Goal: Information Seeking & Learning: Learn about a topic

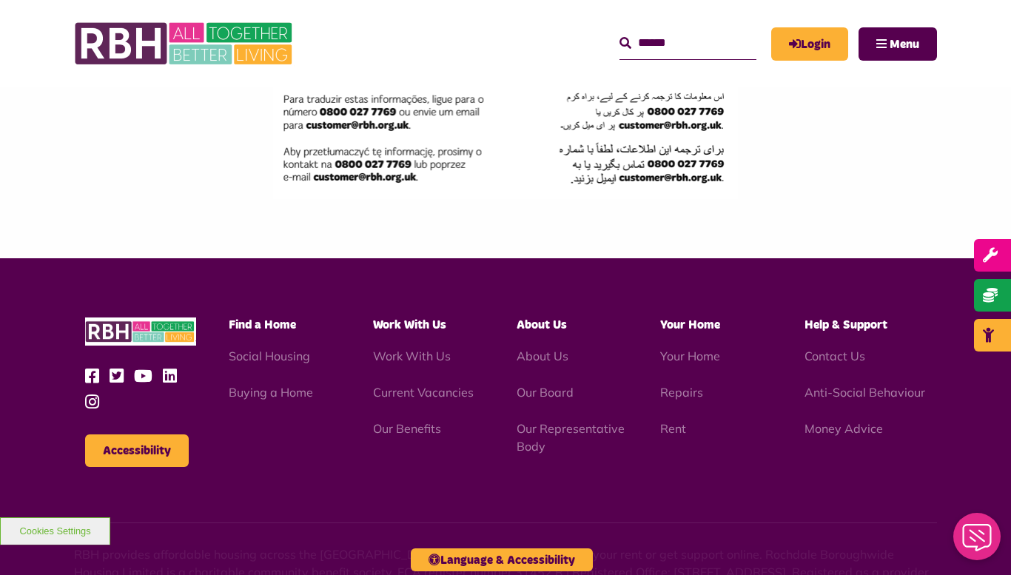
scroll to position [2451, 0]
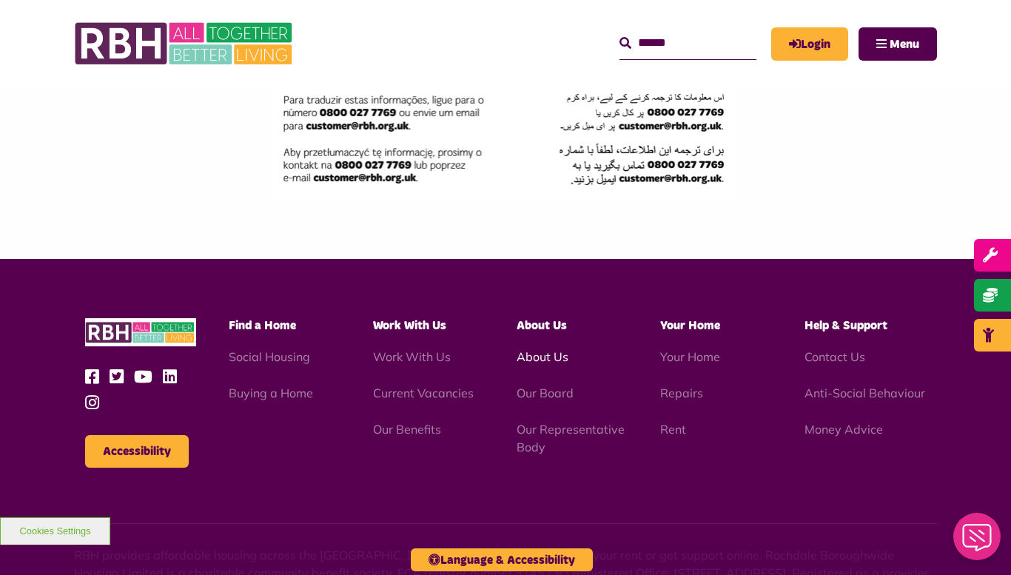
click at [553, 357] on link "About Us" at bounding box center [542, 356] width 52 height 15
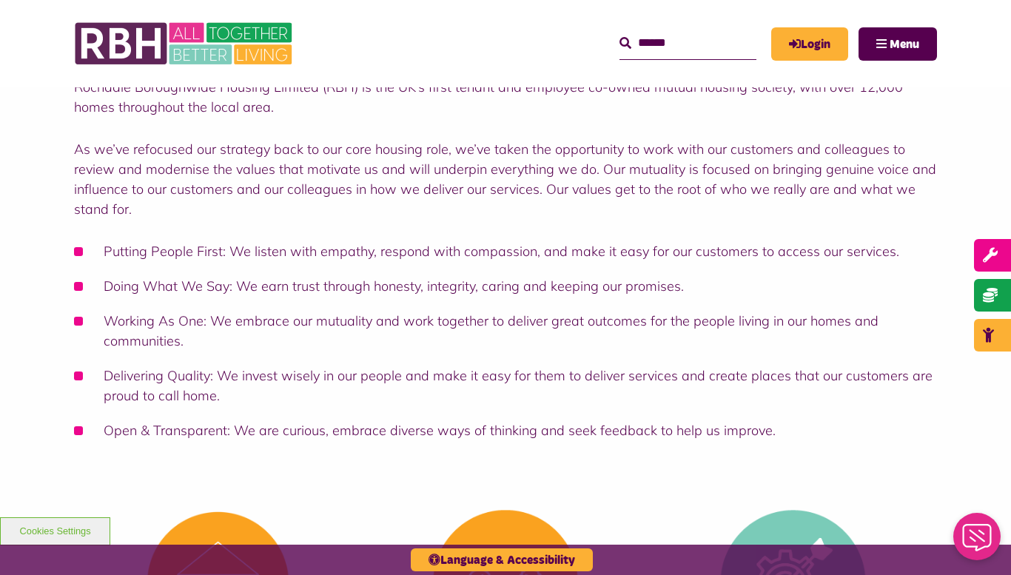
scroll to position [232, 0]
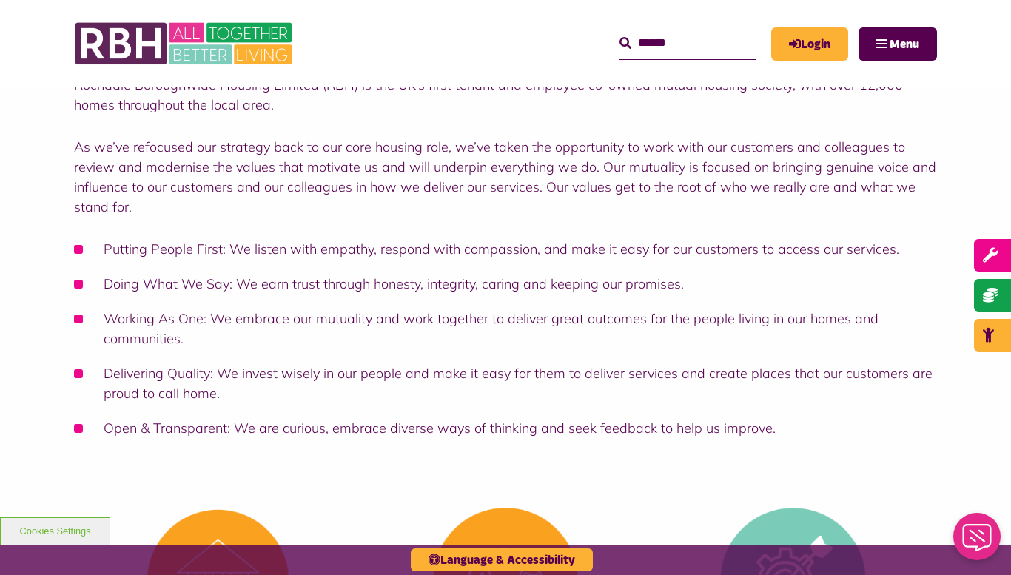
click at [893, 251] on li "Putting People First: We listen with empathy, respond with compassion, and make…" at bounding box center [505, 249] width 863 height 20
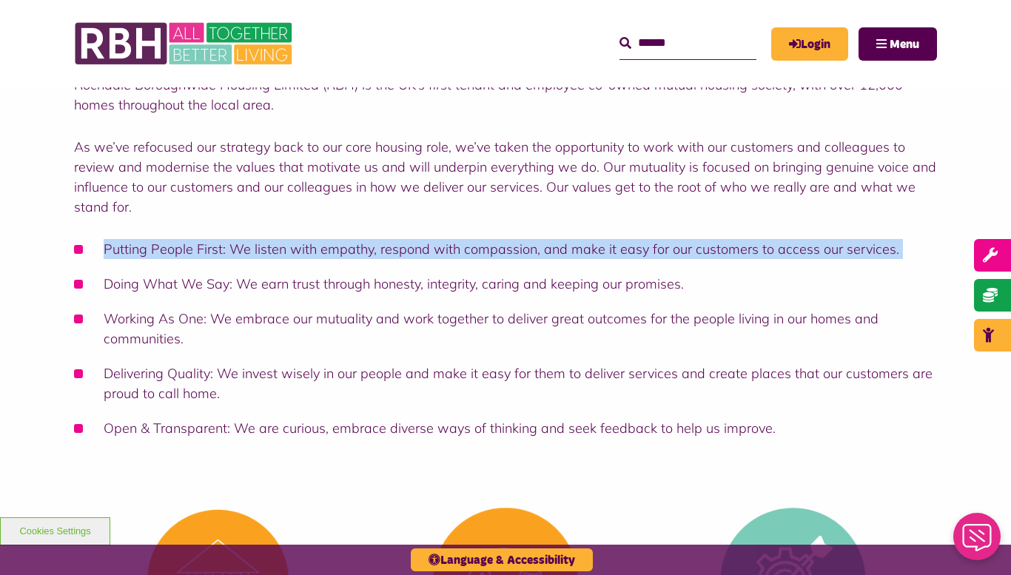
drag, startPoint x: 893, startPoint y: 251, endPoint x: 84, endPoint y: 238, distance: 808.8
click at [84, 239] on li "Putting People First: We listen with empathy, respond with compassion, and make…" at bounding box center [505, 249] width 863 height 20
copy ul "Putting People First: We listen with empathy, respond with compassion, and make…"
click at [421, 294] on ul "Putting People First: We listen with empathy, respond with compassion, and make…" at bounding box center [505, 338] width 863 height 199
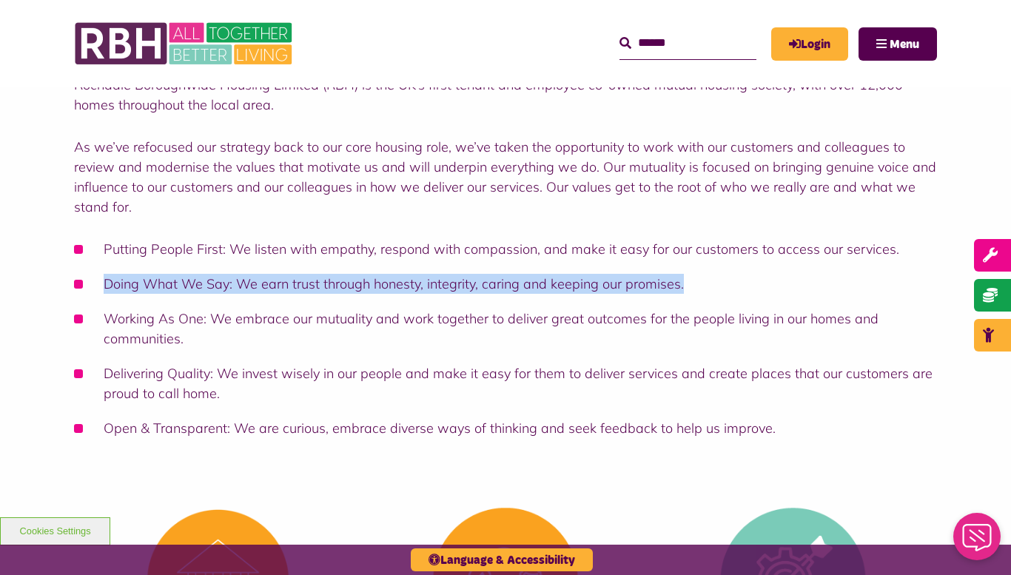
drag, startPoint x: 701, startPoint y: 286, endPoint x: 84, endPoint y: 286, distance: 616.3
click at [84, 286] on li "Doing What We Say: We earn trust through honesty, integrity, caring and keeping…" at bounding box center [505, 284] width 863 height 20
copy li "Doing What We Say: We earn trust through honesty, integrity, caring and keeping…"
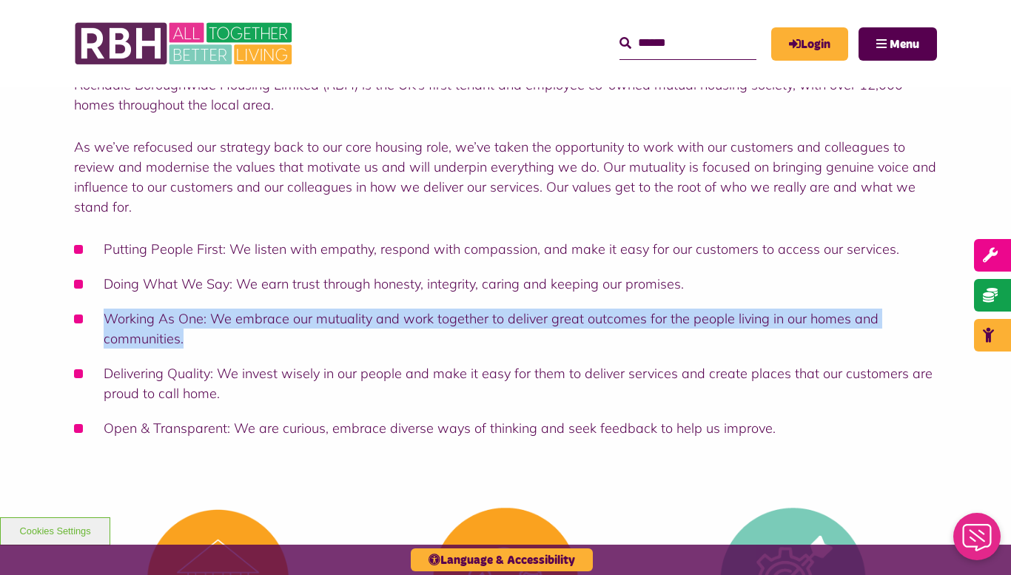
drag, startPoint x: 209, startPoint y: 347, endPoint x: 107, endPoint y: 318, distance: 106.8
click at [107, 318] on li "Working As One: We embrace our mutuality and work together to deliver great out…" at bounding box center [505, 329] width 863 height 40
copy li "Working As One: We embrace our mutuality and work together to deliver great out…"
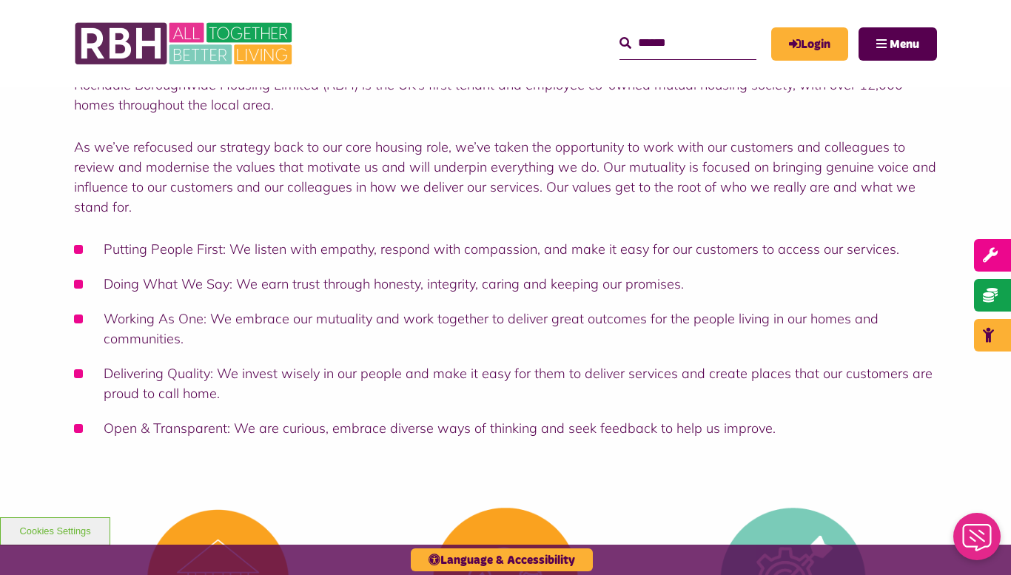
drag, startPoint x: 217, startPoint y: 405, endPoint x: 122, endPoint y: 371, distance: 100.6
click at [122, 371] on ul "Putting People First: We listen with empathy, respond with compassion, and make…" at bounding box center [505, 338] width 863 height 199
drag, startPoint x: 108, startPoint y: 366, endPoint x: 232, endPoint y: 395, distance: 127.8
click at [232, 395] on li "Delivering Quality: We invest wisely in our people and make it easy for them to…" at bounding box center [505, 383] width 863 height 40
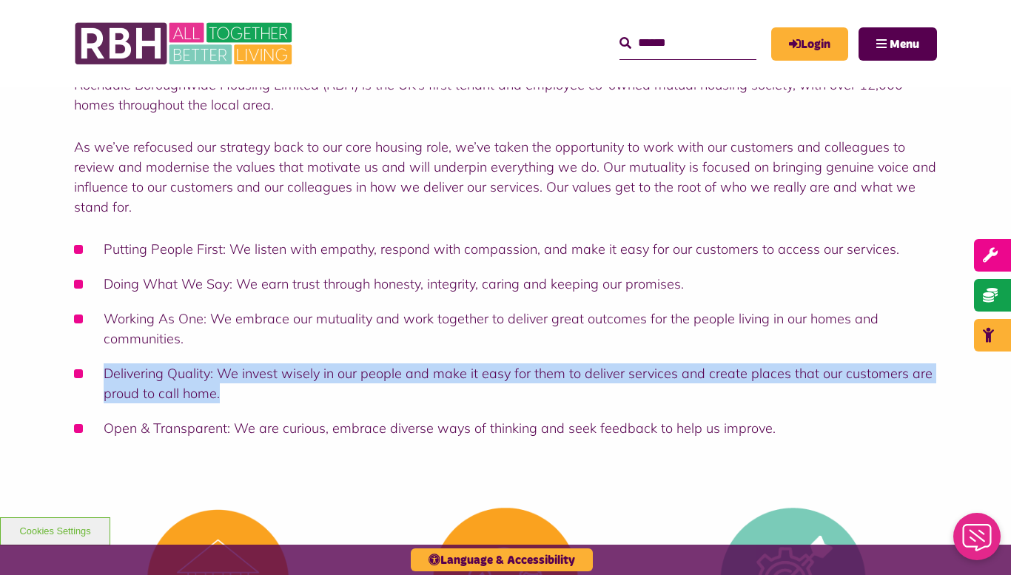
drag, startPoint x: 232, startPoint y: 395, endPoint x: 106, endPoint y: 377, distance: 127.8
click at [106, 377] on li "Delivering Quality: We invest wisely in our people and make it easy for them to…" at bounding box center [505, 383] width 863 height 40
copy li "Delivering Quality: We invest wisely in our people and make it easy for them to…"
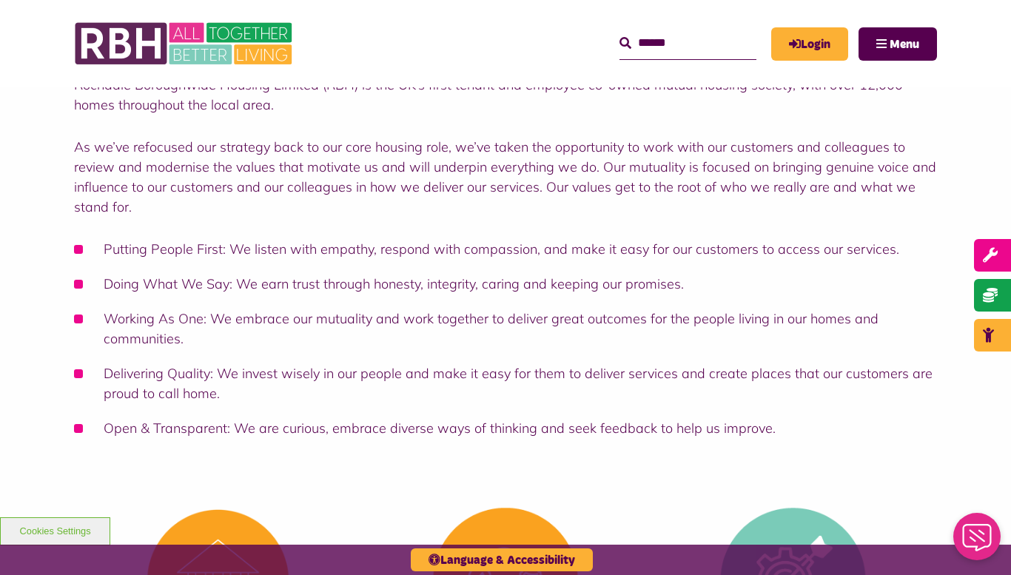
click at [255, 456] on div "Rochdale Boroughwide Housing Limited (RBH) is the UK’s first tenant and employe…" at bounding box center [505, 253] width 1011 height 474
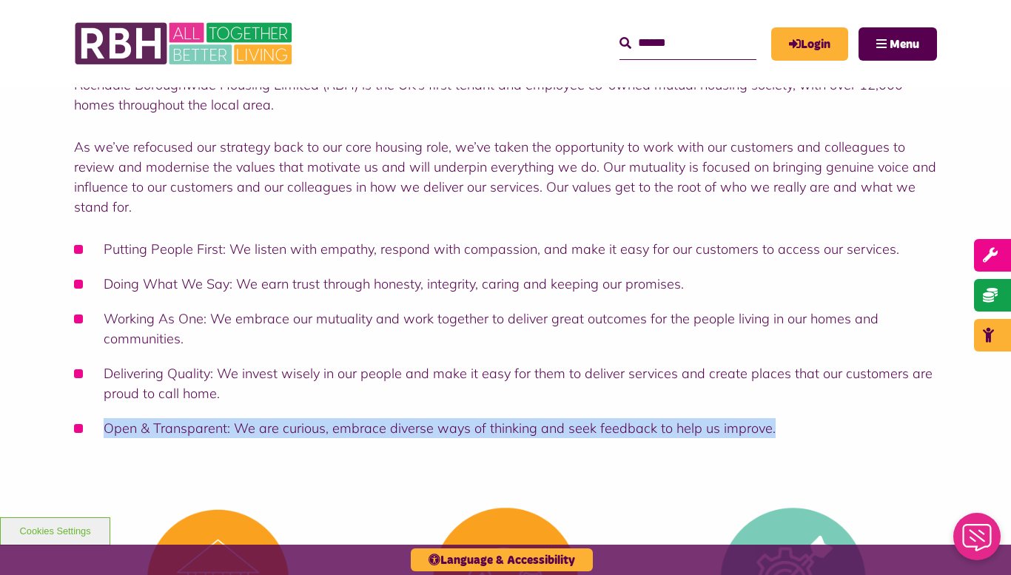
drag, startPoint x: 107, startPoint y: 432, endPoint x: 765, endPoint y: 417, distance: 658.7
click at [765, 417] on ul "Putting People First: We listen with empathy, respond with compassion, and make…" at bounding box center [505, 338] width 863 height 199
copy li "Open & Transparent: We are curious, embrace diverse ways of thinking and seek f…"
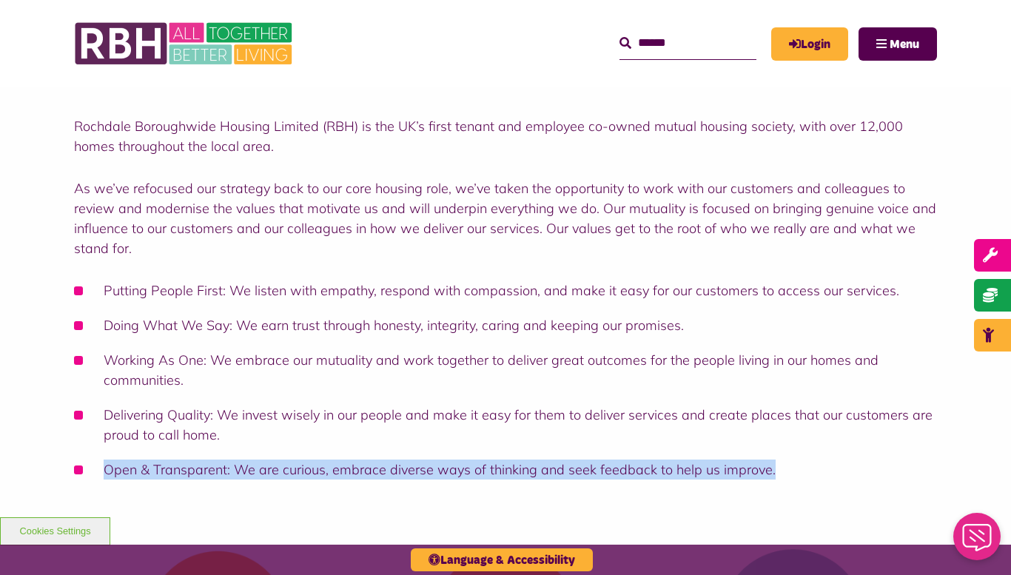
scroll to position [191, 0]
click at [62, 285] on div "Rochdale Boroughwide Housing Limited (RBH) is the UK’s first tenant and employe…" at bounding box center [505, 293] width 1011 height 474
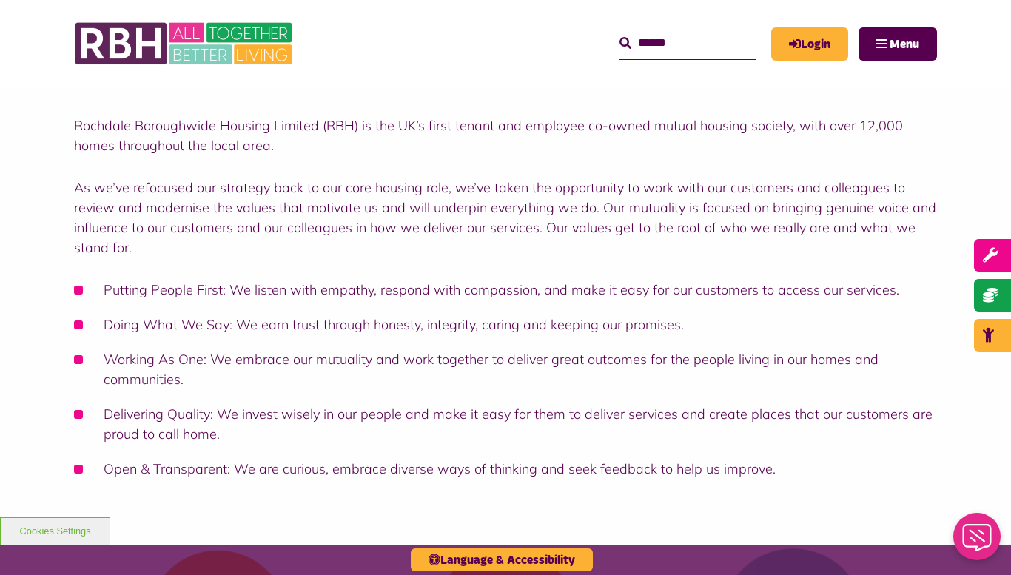
click at [378, 324] on li "Doing What We Say: We earn trust through honesty, integrity, caring and keeping…" at bounding box center [505, 324] width 863 height 20
click at [173, 360] on li "Working As One: We embrace our mutuality and work together to deliver great out…" at bounding box center [505, 369] width 863 height 40
click at [246, 346] on ul "Putting People First: We listen with empathy, respond with compassion, and make…" at bounding box center [505, 379] width 863 height 199
click at [324, 346] on ul "Putting People First: We listen with empathy, respond with compassion, and make…" at bounding box center [505, 379] width 863 height 199
click at [398, 348] on ul "Putting People First: We listen with empathy, respond with compassion, and make…" at bounding box center [505, 379] width 863 height 199
